Goal: Task Accomplishment & Management: Complete application form

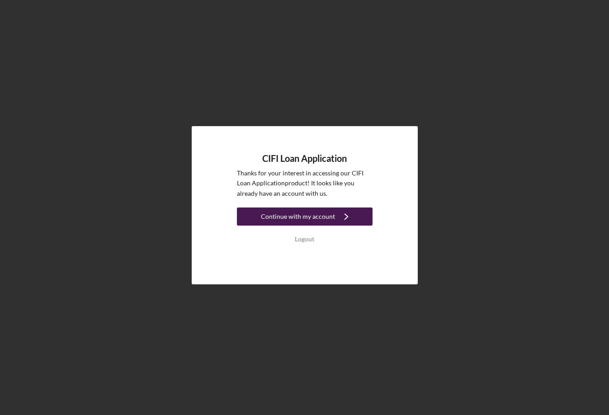
click at [318, 217] on div "Continue with my account" at bounding box center [298, 216] width 74 height 18
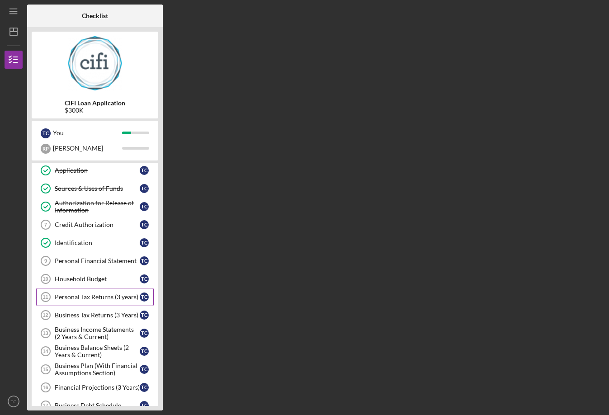
scroll to position [74, 0]
drag, startPoint x: 30, startPoint y: 169, endPoint x: 35, endPoint y: 168, distance: 4.6
click at [35, 168] on div "CIFI Loan Application $300K T C You R P [PERSON_NAME] Icon/Expander Application…" at bounding box center [95, 218] width 136 height 383
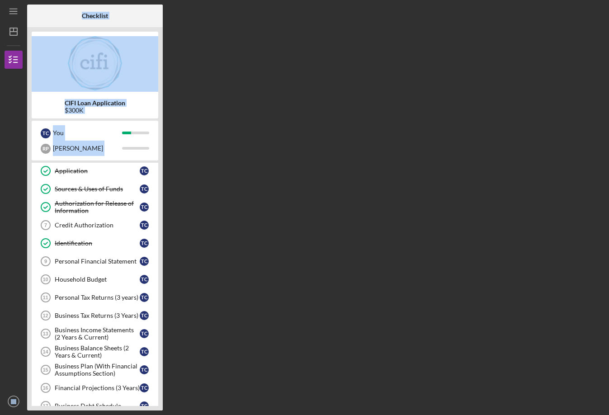
click at [206, 202] on div "Checklist CIFI Loan Application $300K T C You R P [PERSON_NAME] Icon/Expander A…" at bounding box center [315, 208] width 577 height 406
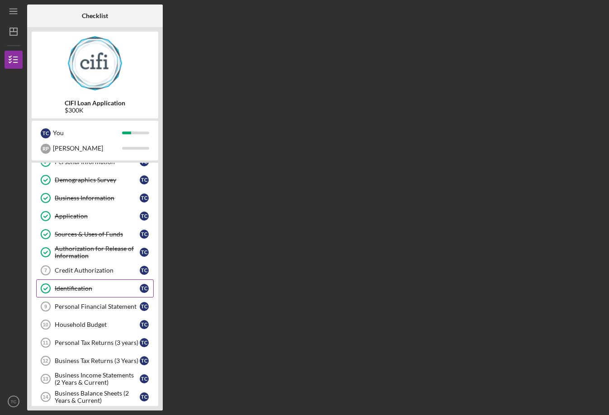
scroll to position [0, 0]
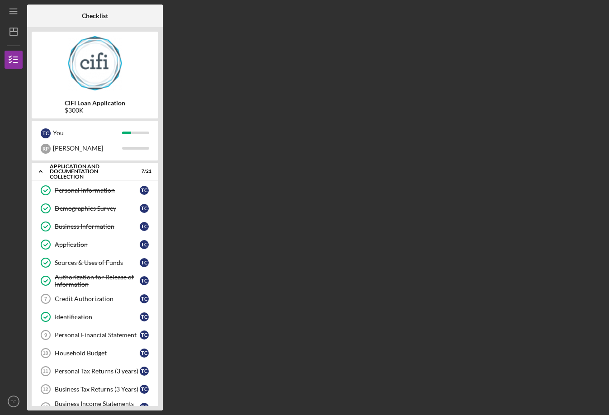
drag, startPoint x: 159, startPoint y: 186, endPoint x: 154, endPoint y: 192, distance: 8.4
click at [154, 192] on div "CIFI Loan Application $300K T C You R P [PERSON_NAME] Icon/Expander Application…" at bounding box center [95, 218] width 136 height 383
drag, startPoint x: 418, startPoint y: 107, endPoint x: 385, endPoint y: 106, distance: 33.9
click at [418, 107] on div "Checklist CIFI Loan Application $300K T C You R P [PERSON_NAME] Icon/Expander A…" at bounding box center [315, 208] width 577 height 406
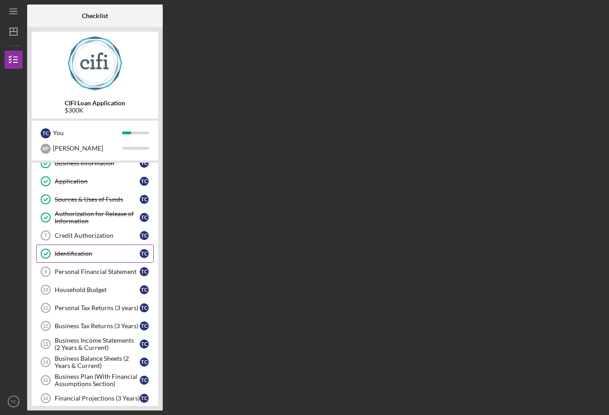
scroll to position [90, 0]
